Goal: Navigation & Orientation: Find specific page/section

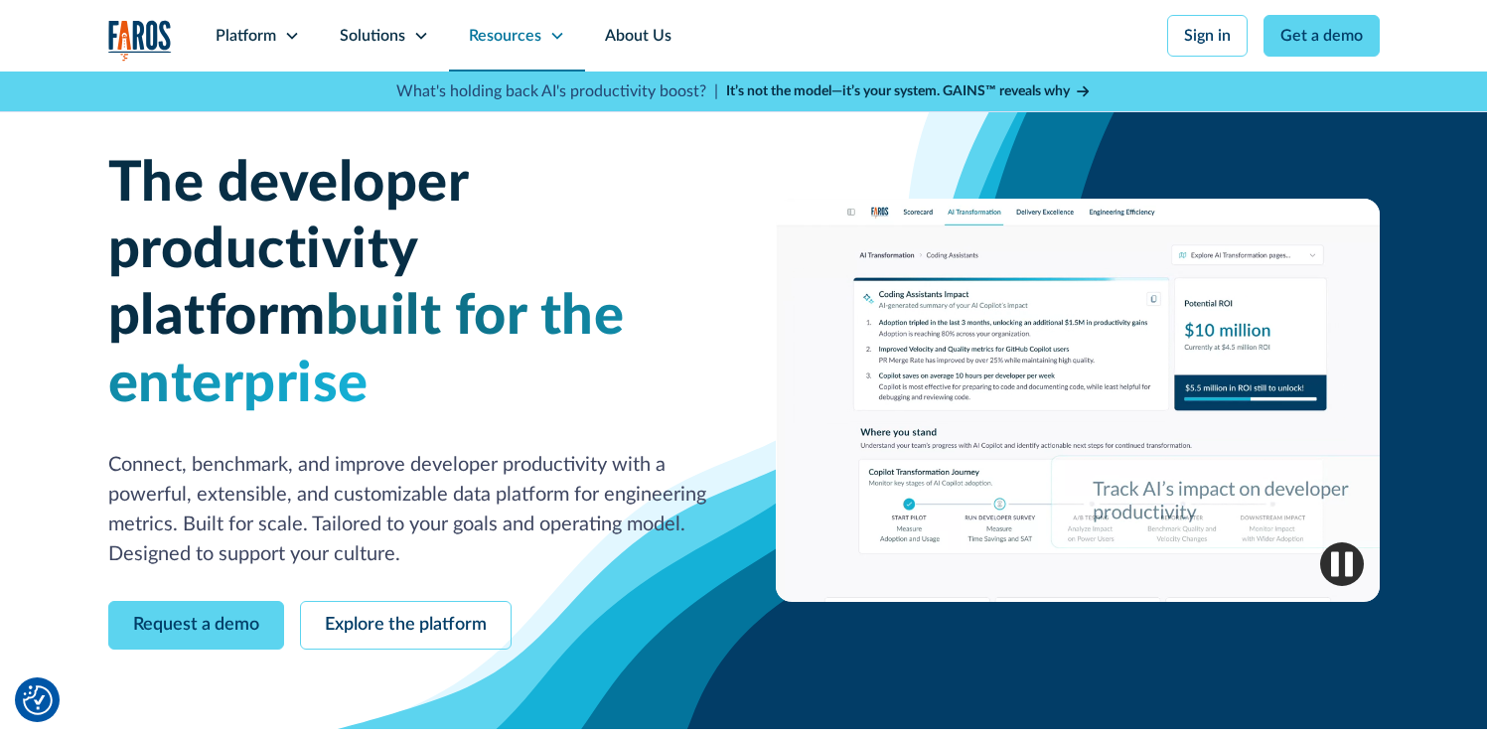
click at [509, 42] on div "Resources" at bounding box center [505, 36] width 73 height 24
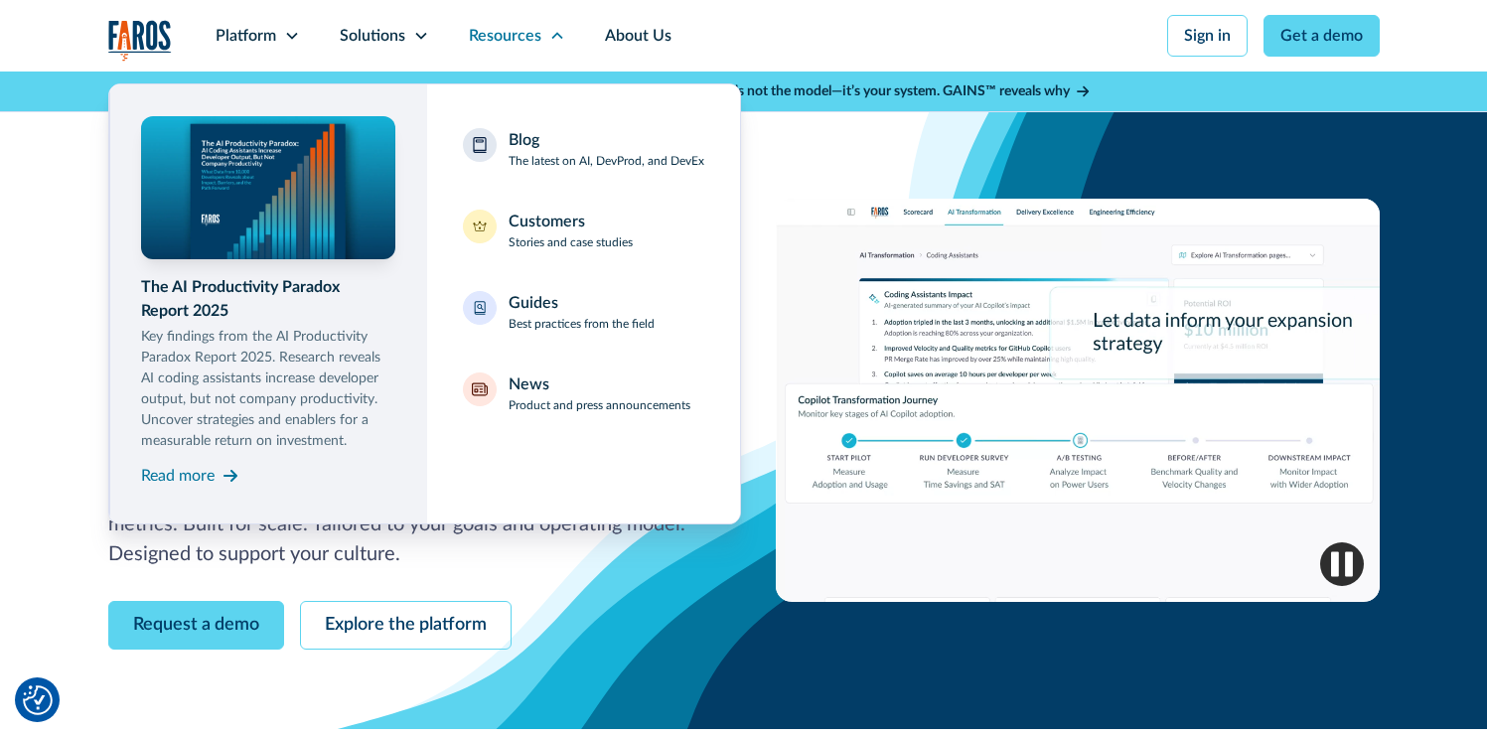
click at [655, 601] on div "Request a demo Explore the platform" at bounding box center [410, 625] width 604 height 49
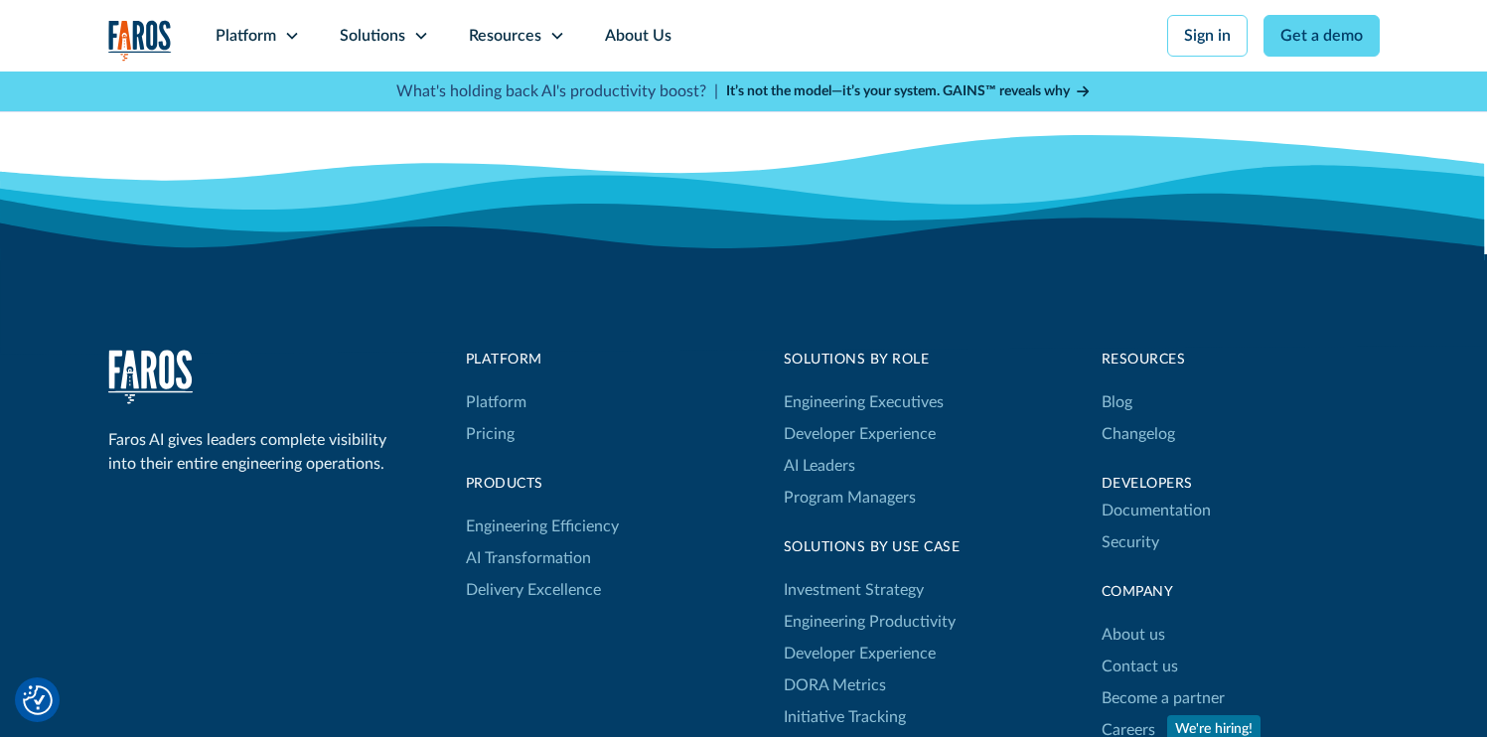
scroll to position [6587, 0]
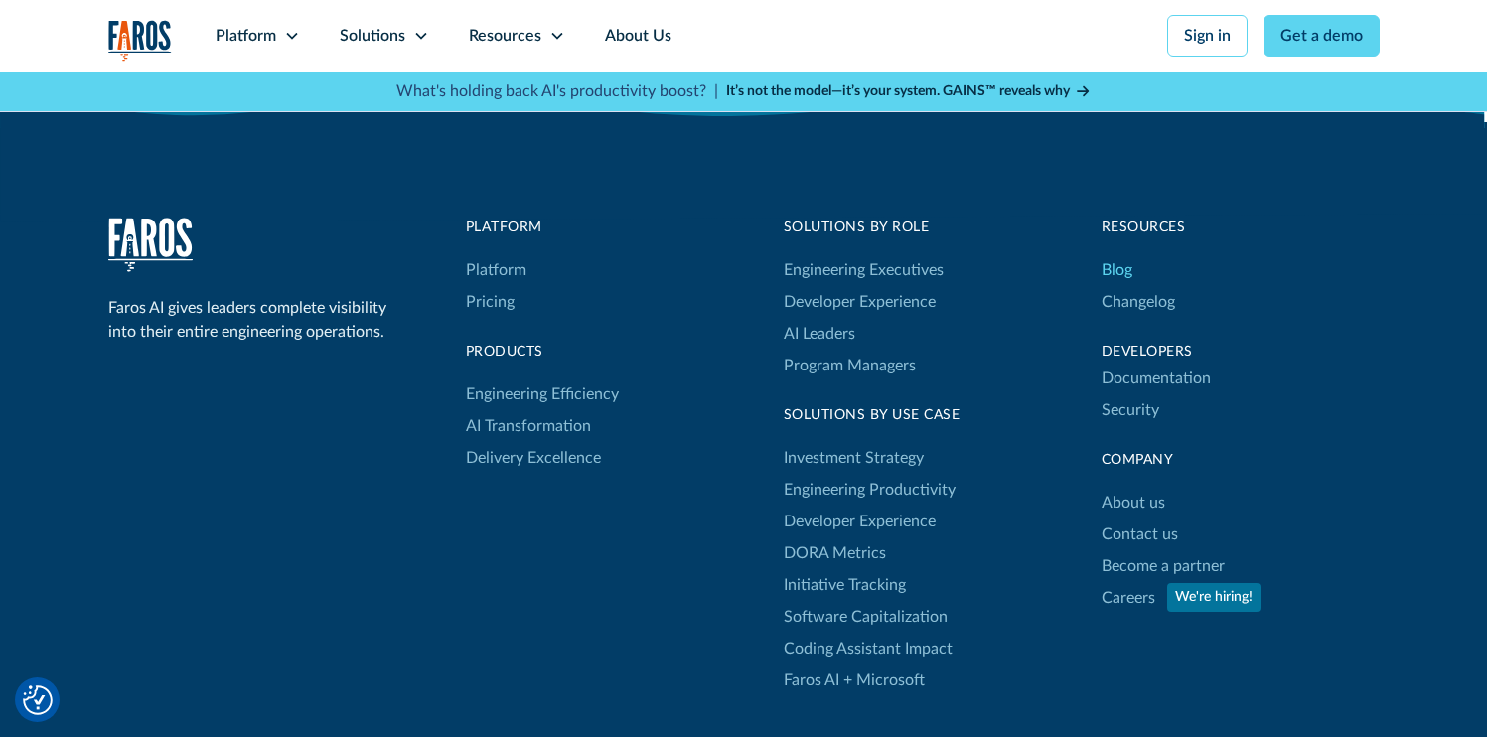
click at [1129, 254] on link "Blog" at bounding box center [1117, 270] width 31 height 32
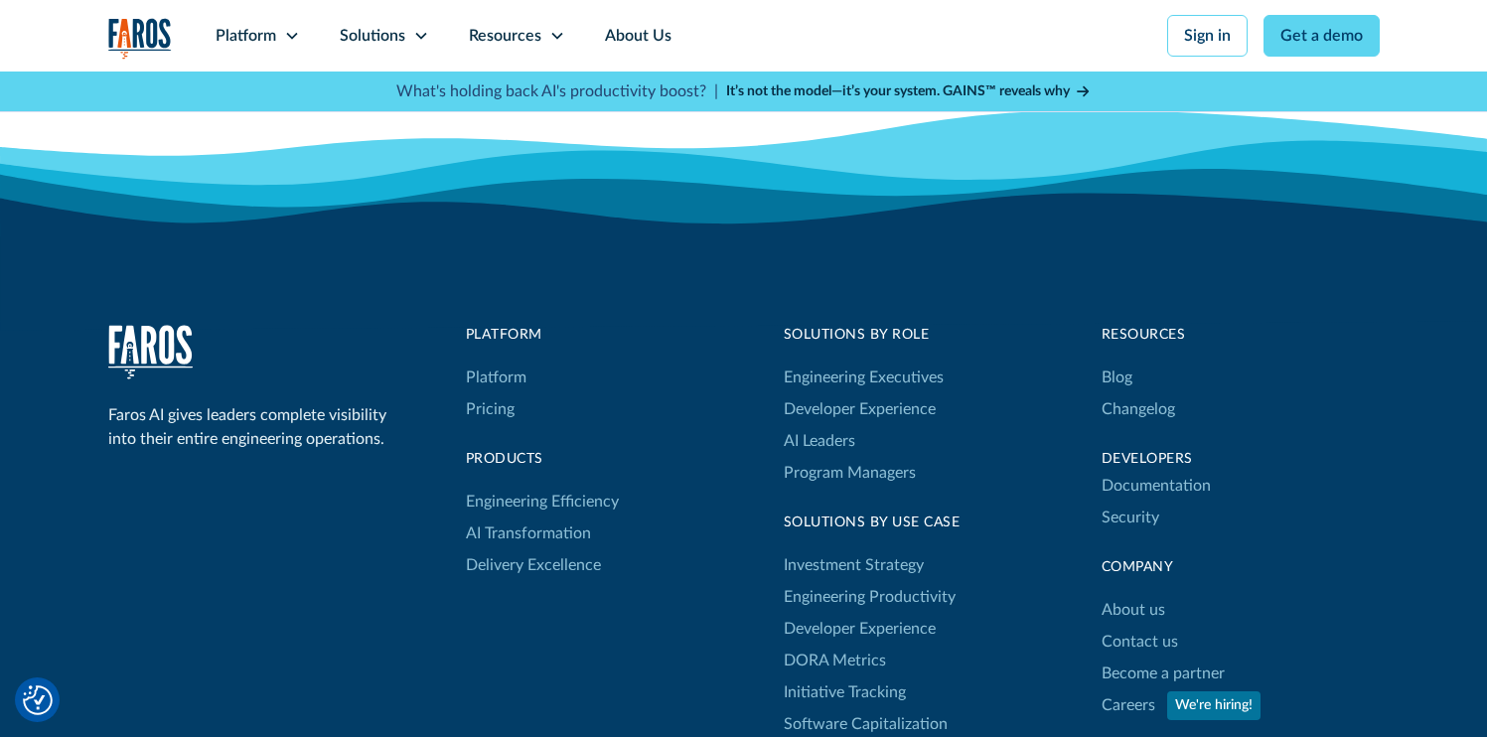
scroll to position [3353, 0]
